Goal: Task Accomplishment & Management: Manage account settings

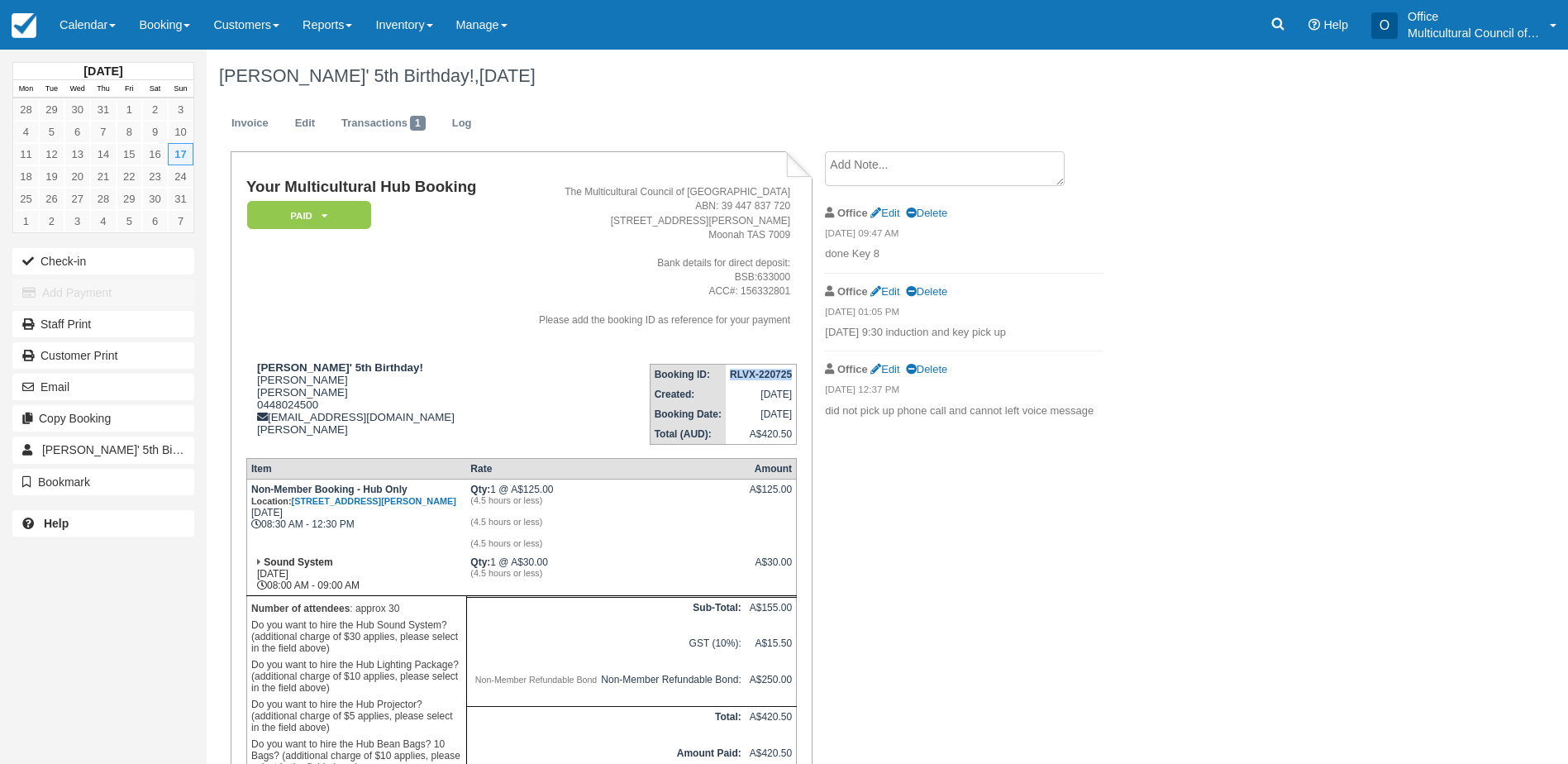
drag, startPoint x: 65, startPoint y: 33, endPoint x: 73, endPoint y: 73, distance: 40.8
click at [66, 32] on link "Calendar" at bounding box center [88, 25] width 79 height 50
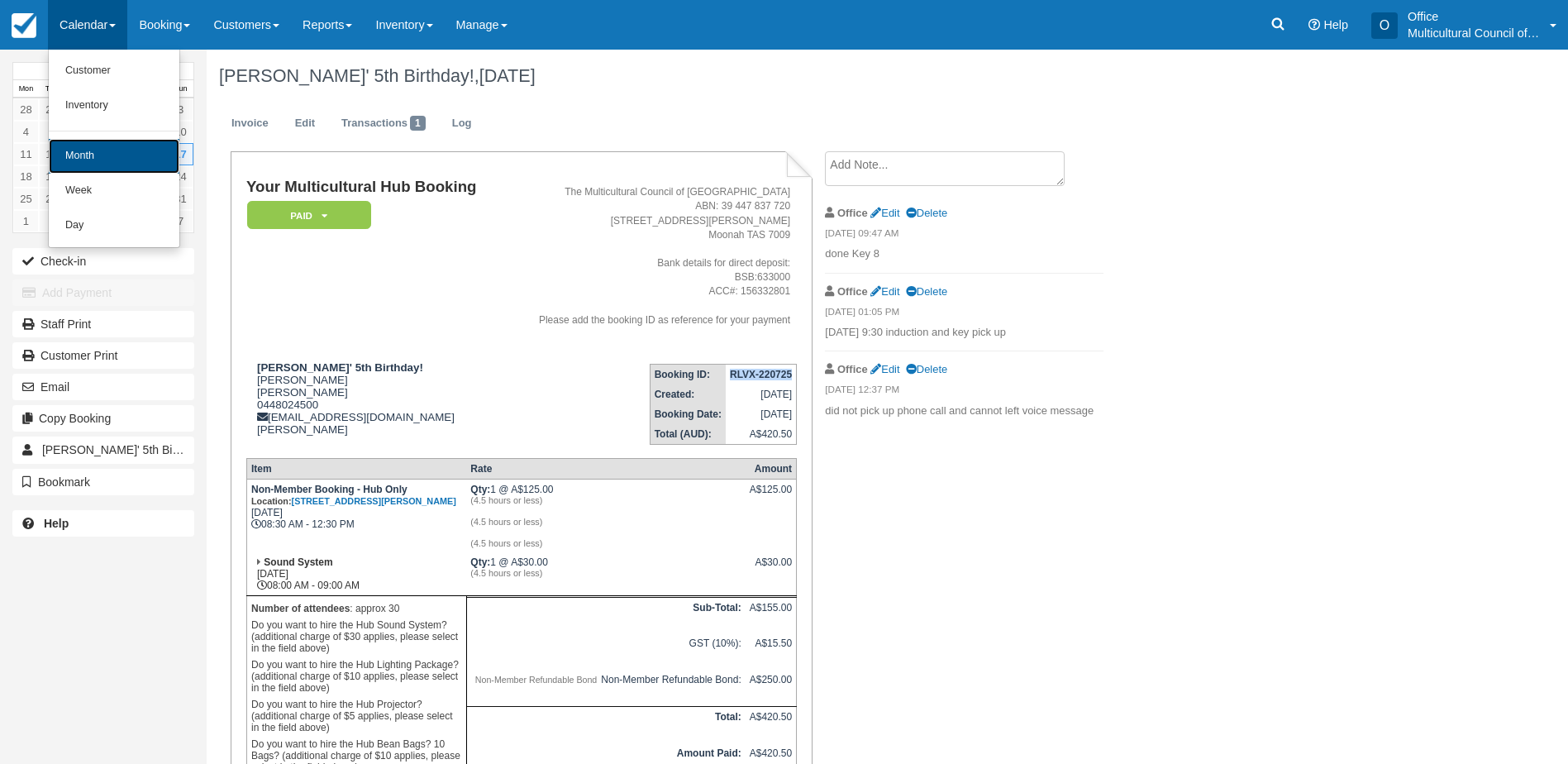
click at [99, 155] on link "Month" at bounding box center [114, 156] width 130 height 34
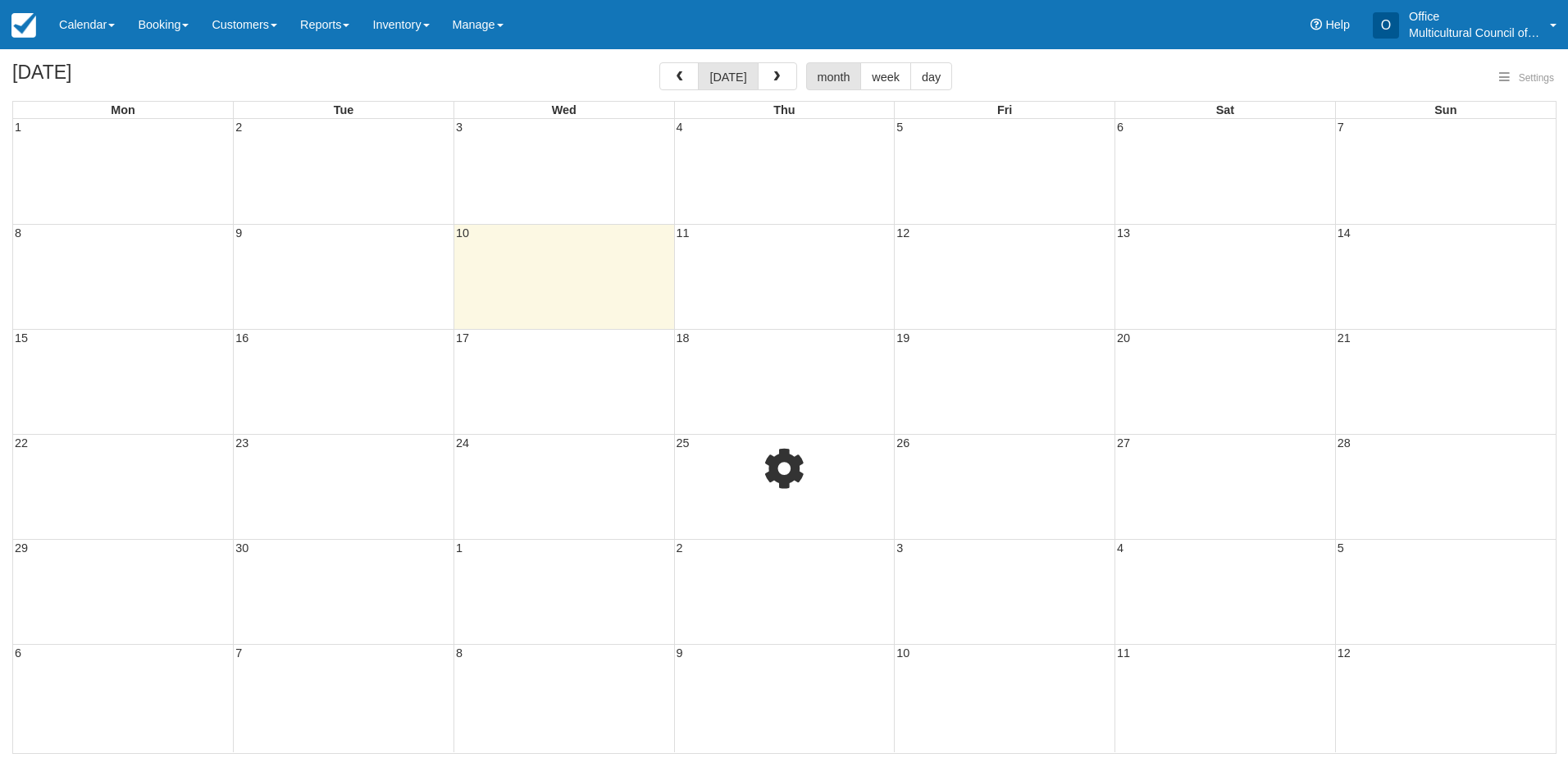
select select
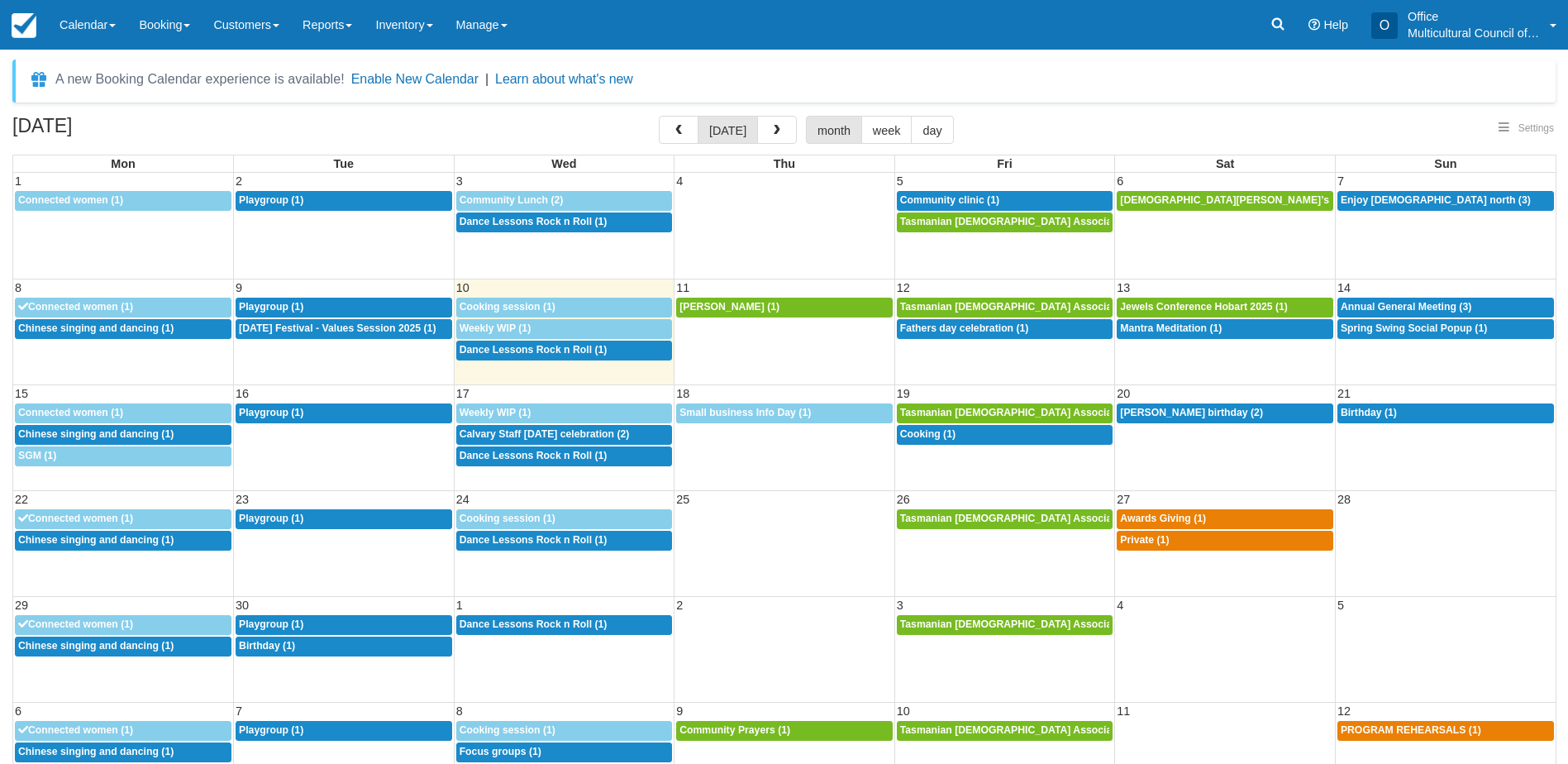
select select
click at [1015, 333] on span "Fathers day celebration (1)" at bounding box center [965, 328] width 129 height 11
select select
click at [1202, 306] on span "Jewels Conference Hobart 2025 (1)" at bounding box center [1204, 306] width 168 height 11
select select
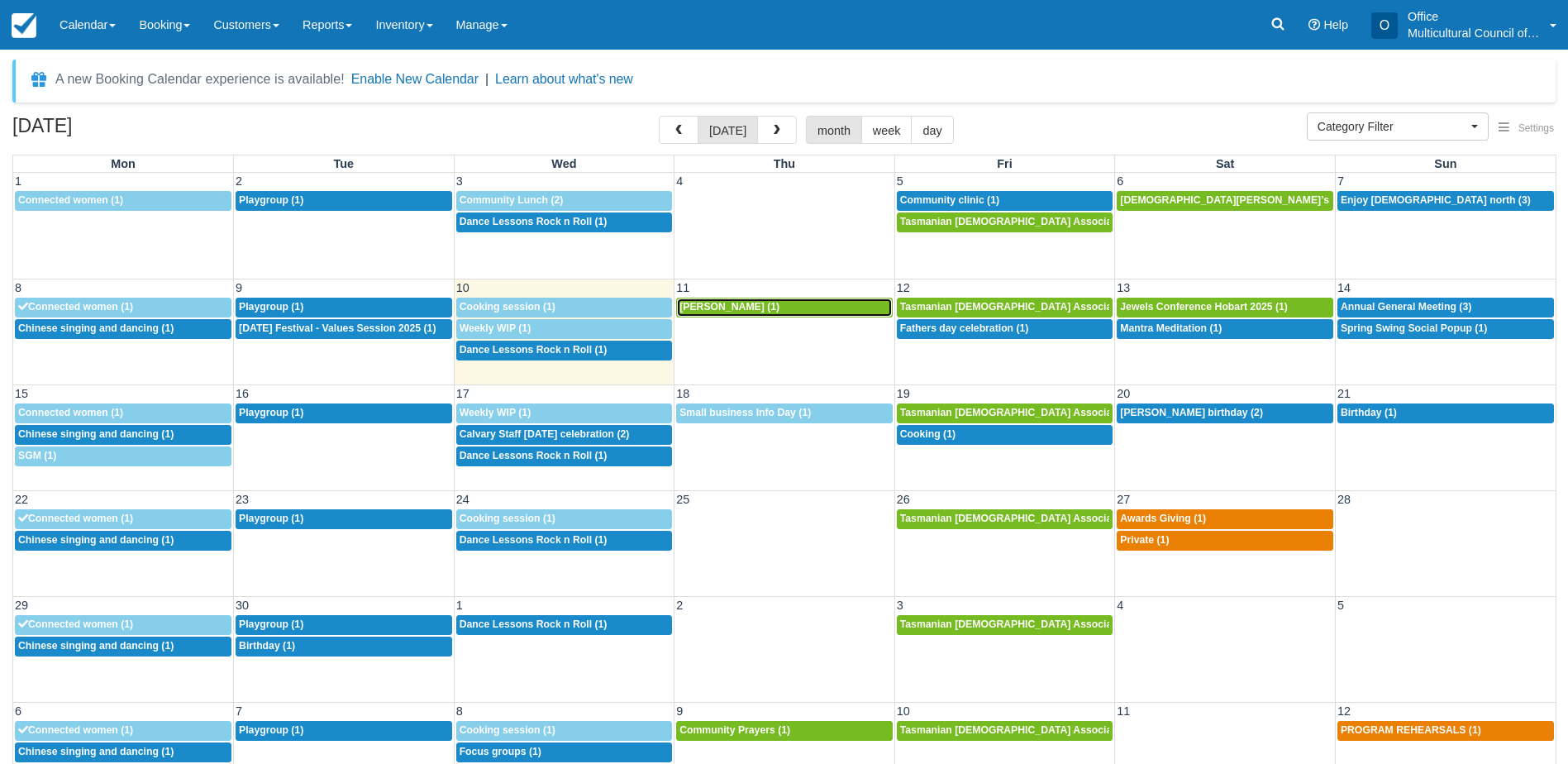
click at [731, 306] on span "Audrey Bui (1)" at bounding box center [730, 306] width 100 height 11
select select
click at [1157, 331] on span "Mantra Meditation (1)" at bounding box center [1171, 328] width 101 height 11
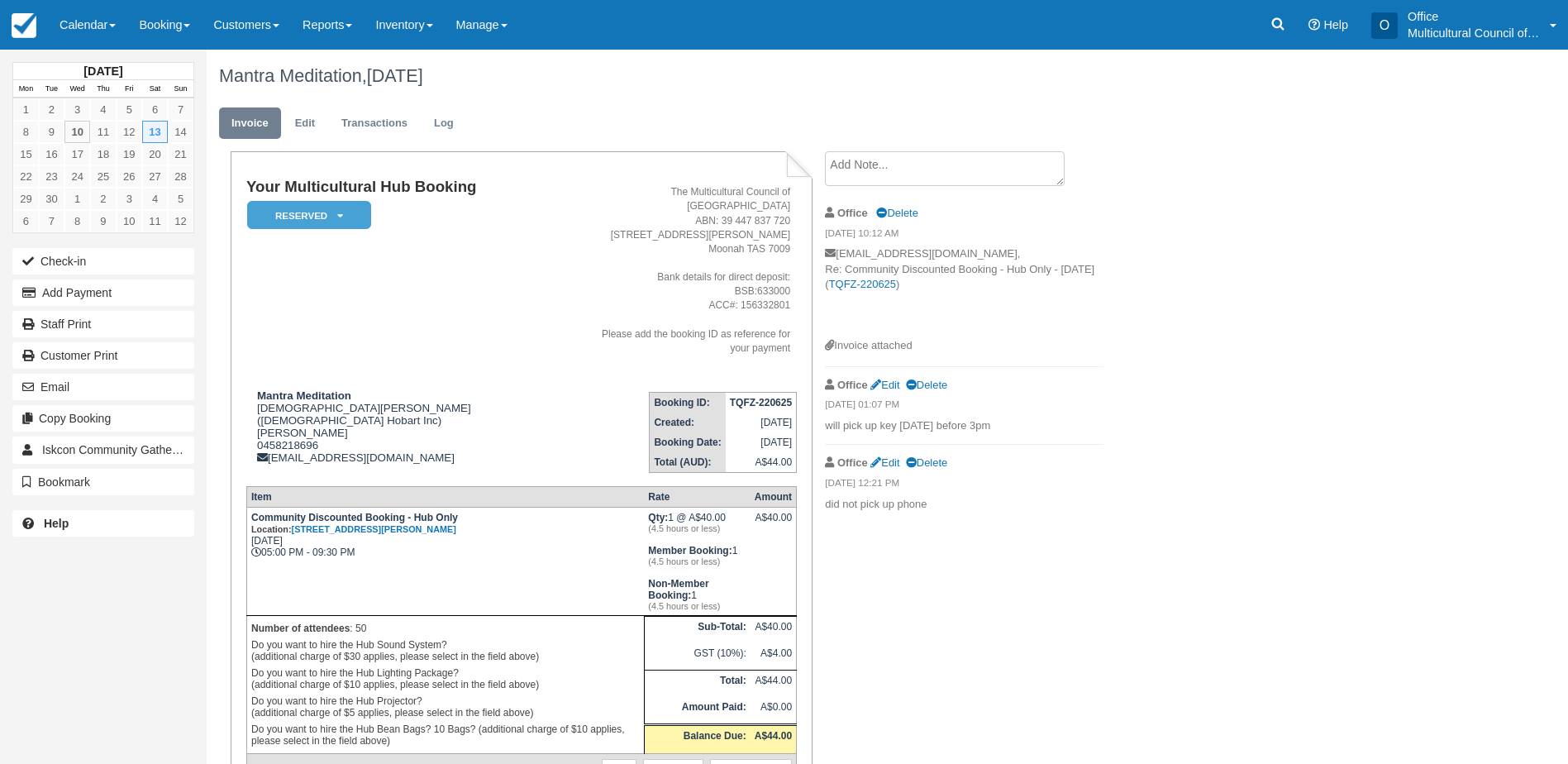
click at [876, 163] on textarea at bounding box center [944, 168] width 239 height 34
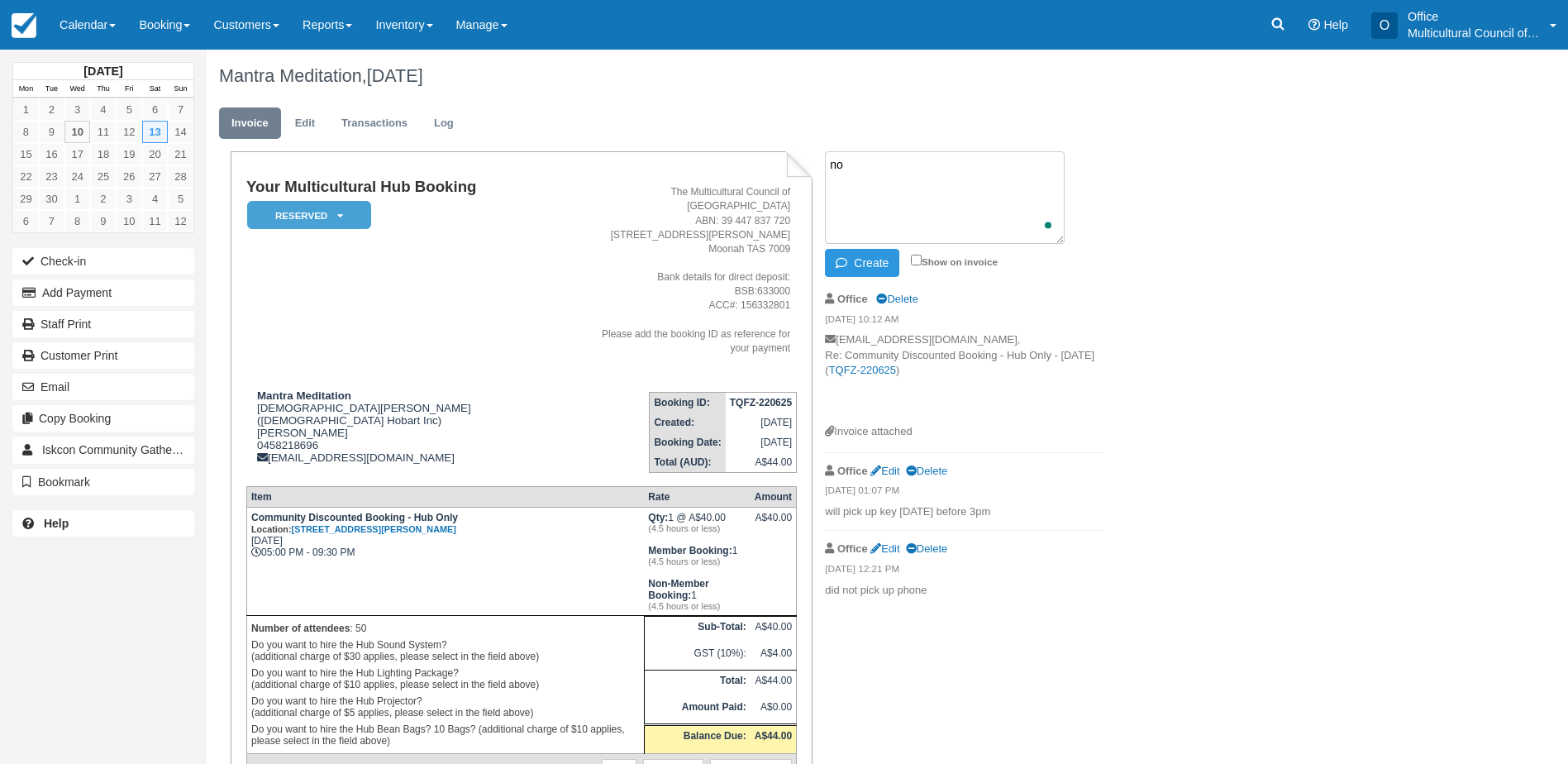
type textarea "n"
type textarea "Key 10"
click at [864, 264] on button "Create" at bounding box center [862, 263] width 75 height 28
